Goal: Navigation & Orientation: Find specific page/section

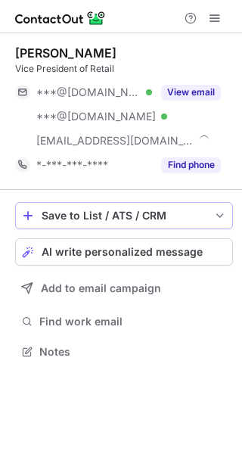
scroll to position [341, 242]
